Goal: Navigation & Orientation: Find specific page/section

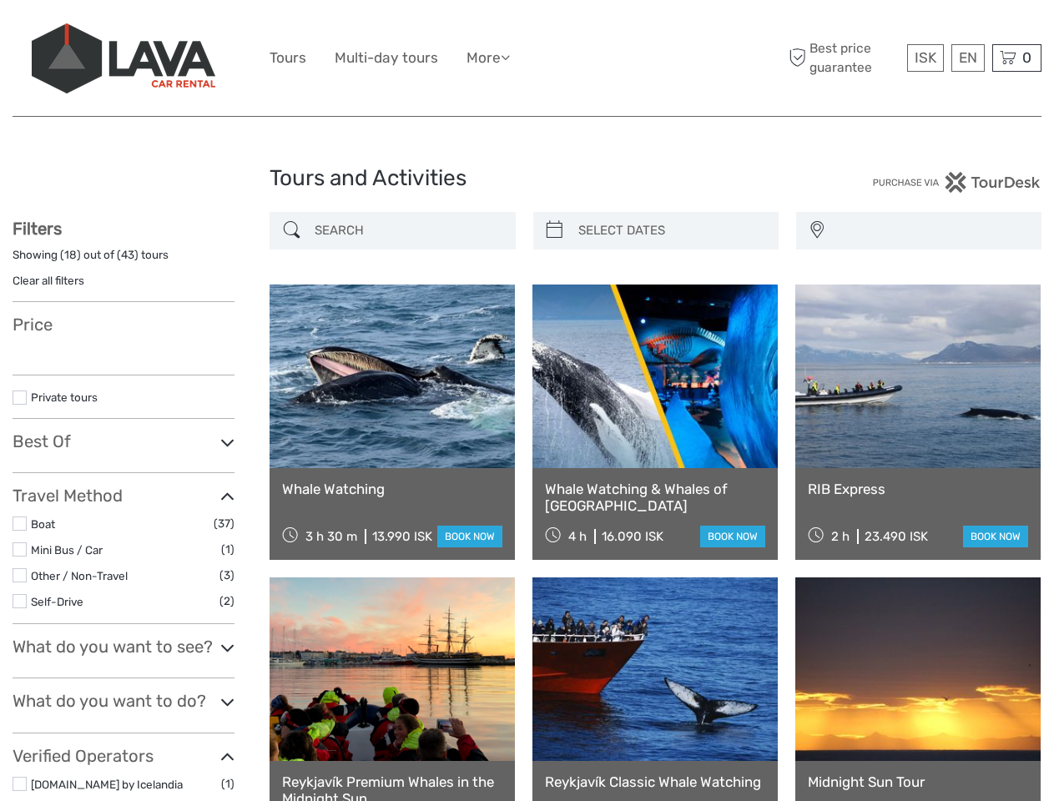
select select
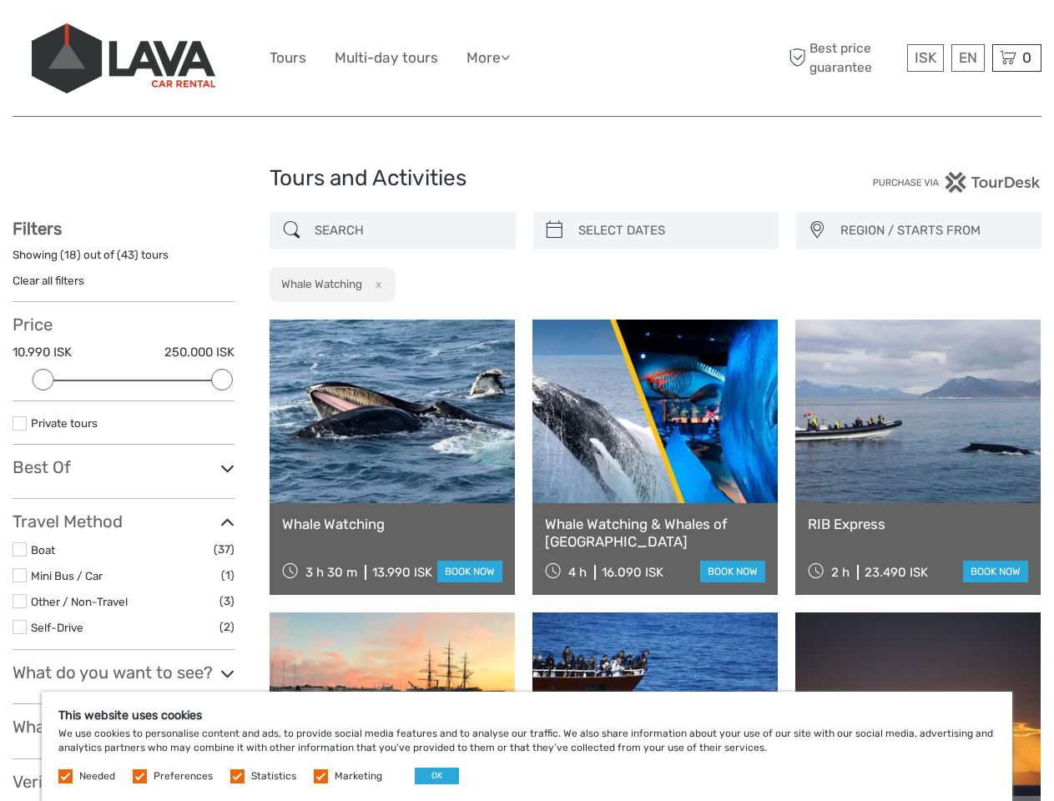
click at [527, 58] on ul "Tours Multi-day tours More Food & drink Travel Articles Back to [GEOGRAPHIC_DAT…" at bounding box center [402, 58] width 265 height 24
click at [490, 58] on link "More" at bounding box center [487, 58] width 43 height 24
click at [510, 57] on icon at bounding box center [505, 57] width 9 height 14
click at [925, 58] on span "ISK" at bounding box center [925, 57] width 22 height 17
click at [967, 58] on div "EN English Español Deutsch" at bounding box center [967, 58] width 33 height 28
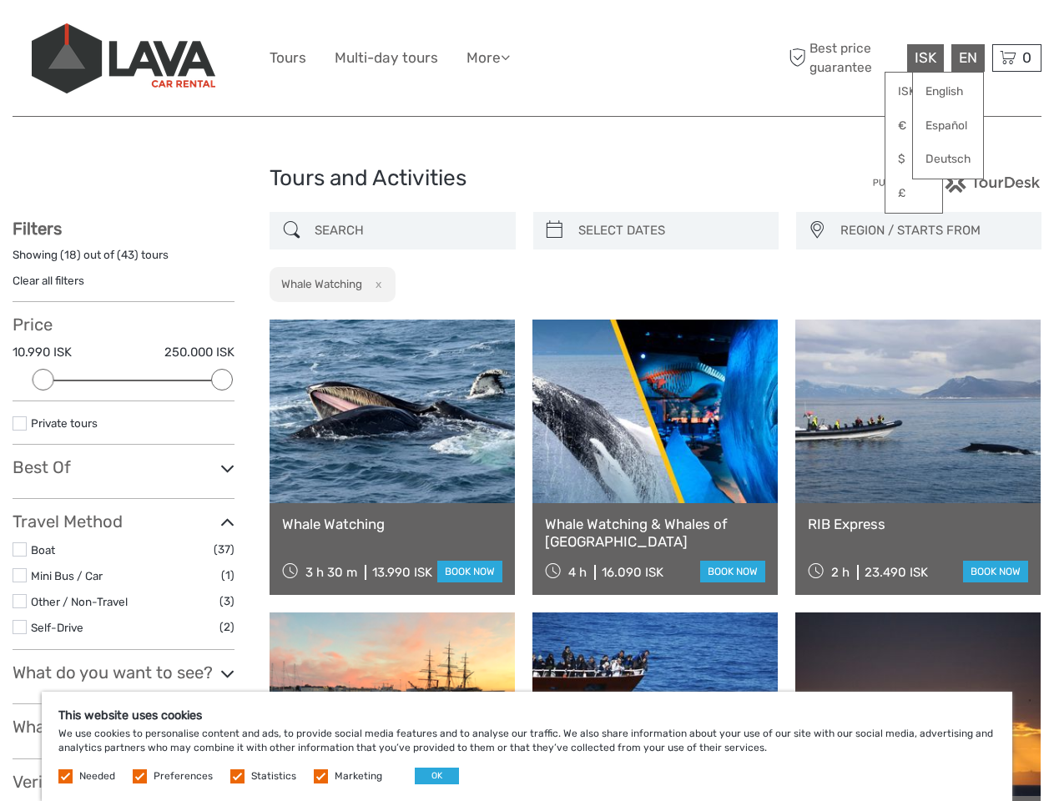
click at [1016, 58] on div "0 Items Total 0 ISK Checkout The shopping cart is empty." at bounding box center [1016, 58] width 49 height 28
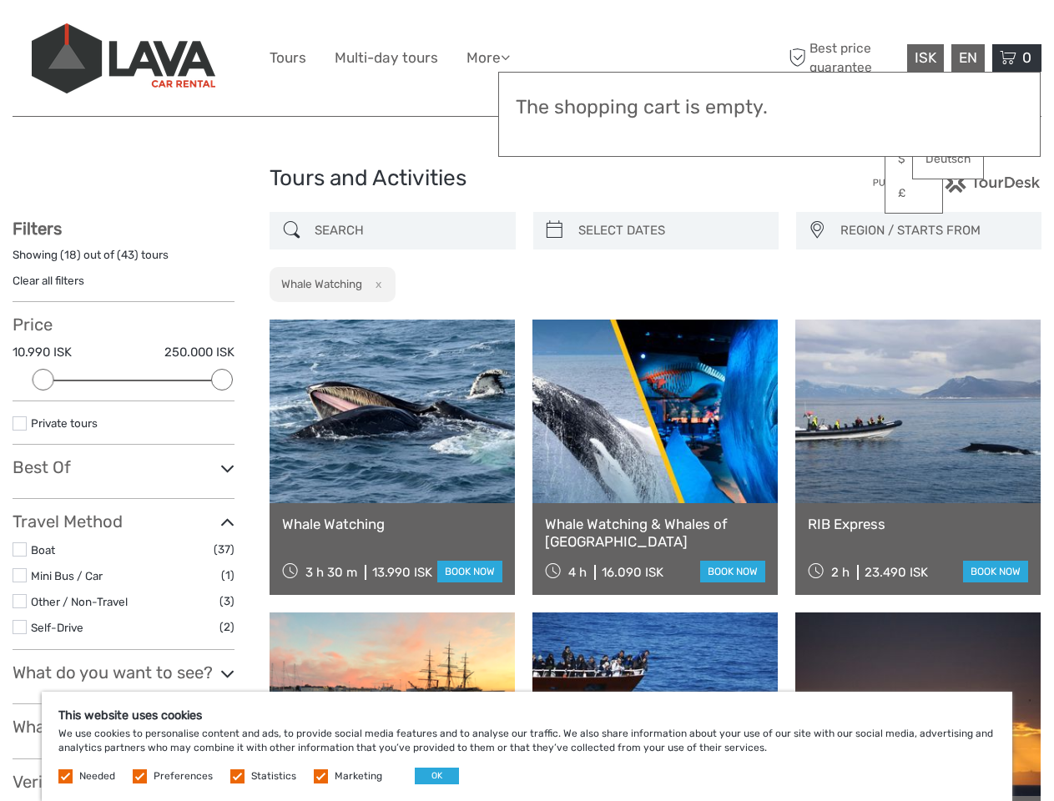
click at [43, 380] on div at bounding box center [44, 380] width 22 height 22
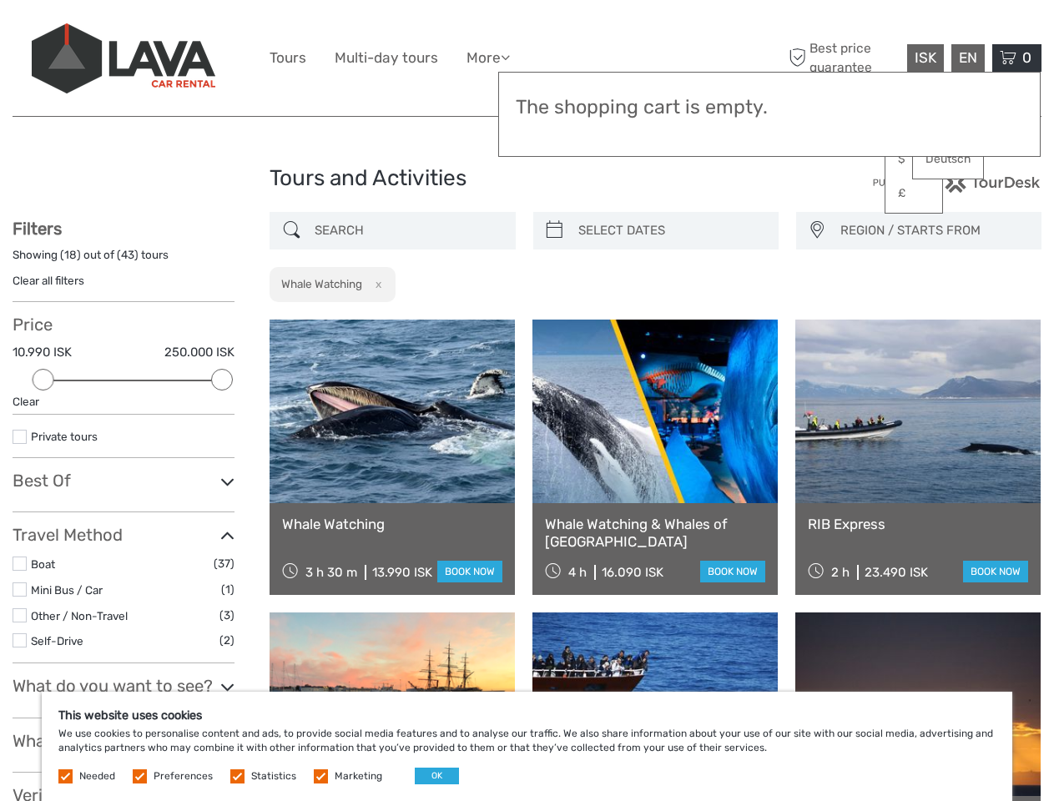
scroll to position [77, 0]
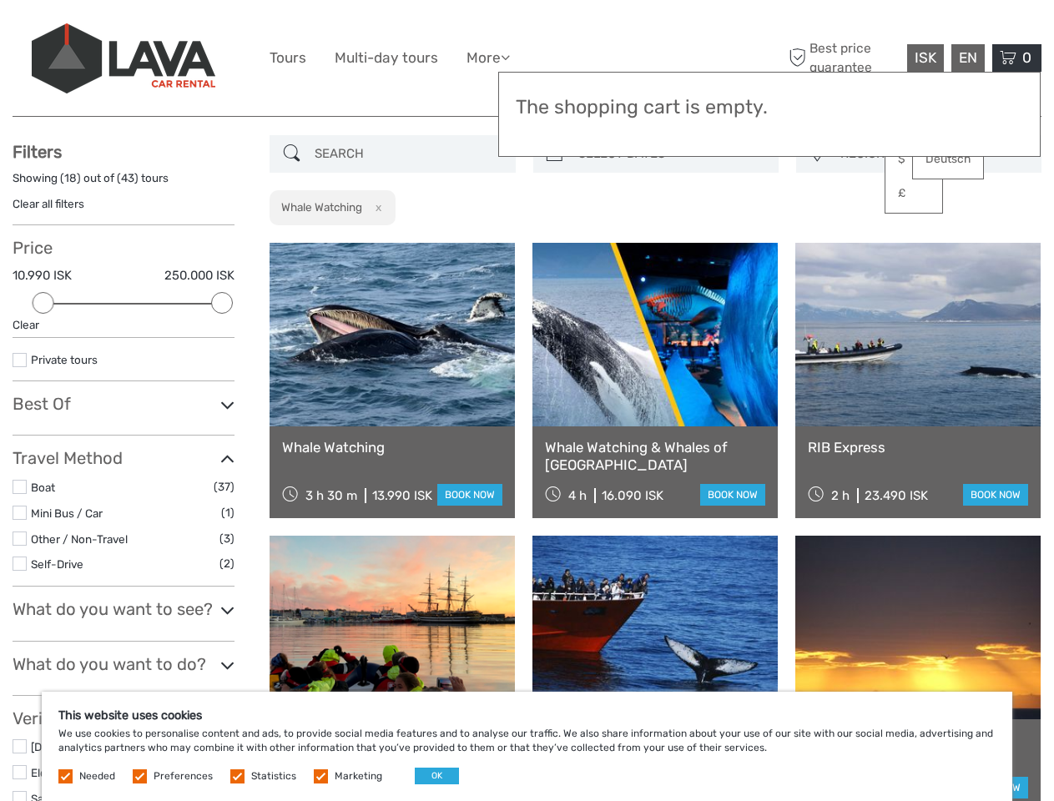
click at [222, 380] on div "Filters Showing ( 18 ) out of ( 43 ) tours Clear all filters Price 10.990 ISK 2…" at bounding box center [124, 522] width 222 height 760
click at [554, 243] on link at bounding box center [654, 335] width 245 height 184
click at [670, 243] on link at bounding box center [654, 335] width 245 height 184
